Goal: Navigation & Orientation: Go to known website

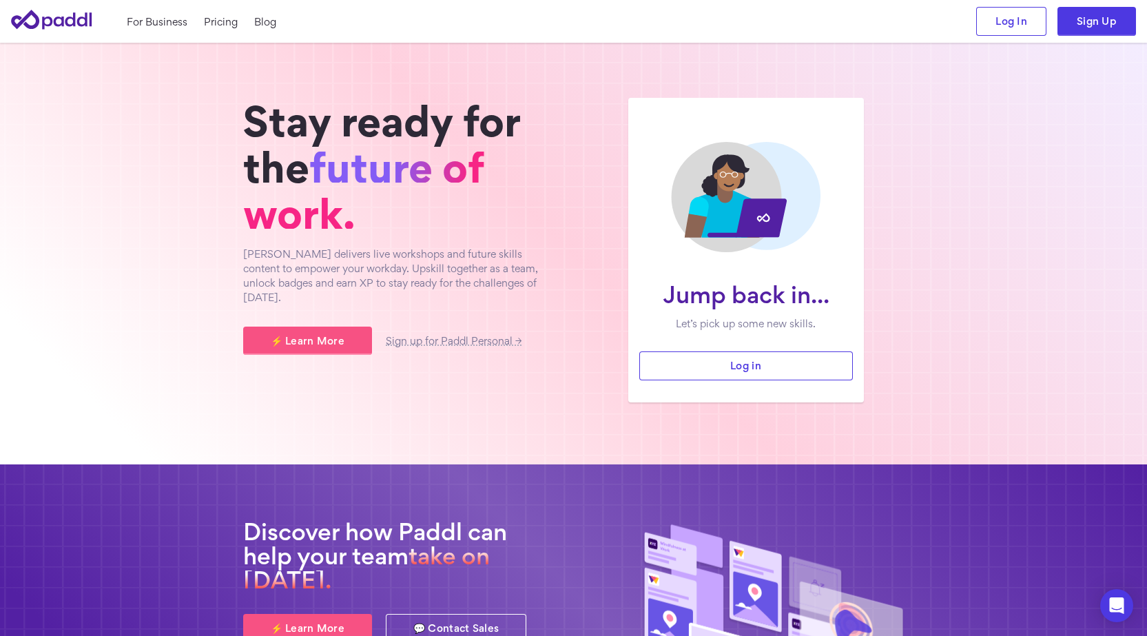
click at [543, 574] on h2 "Discover how Paddl can help your team take on tomorrow." at bounding box center [401, 555] width 317 height 73
